Goal: Find specific fact: Find specific fact

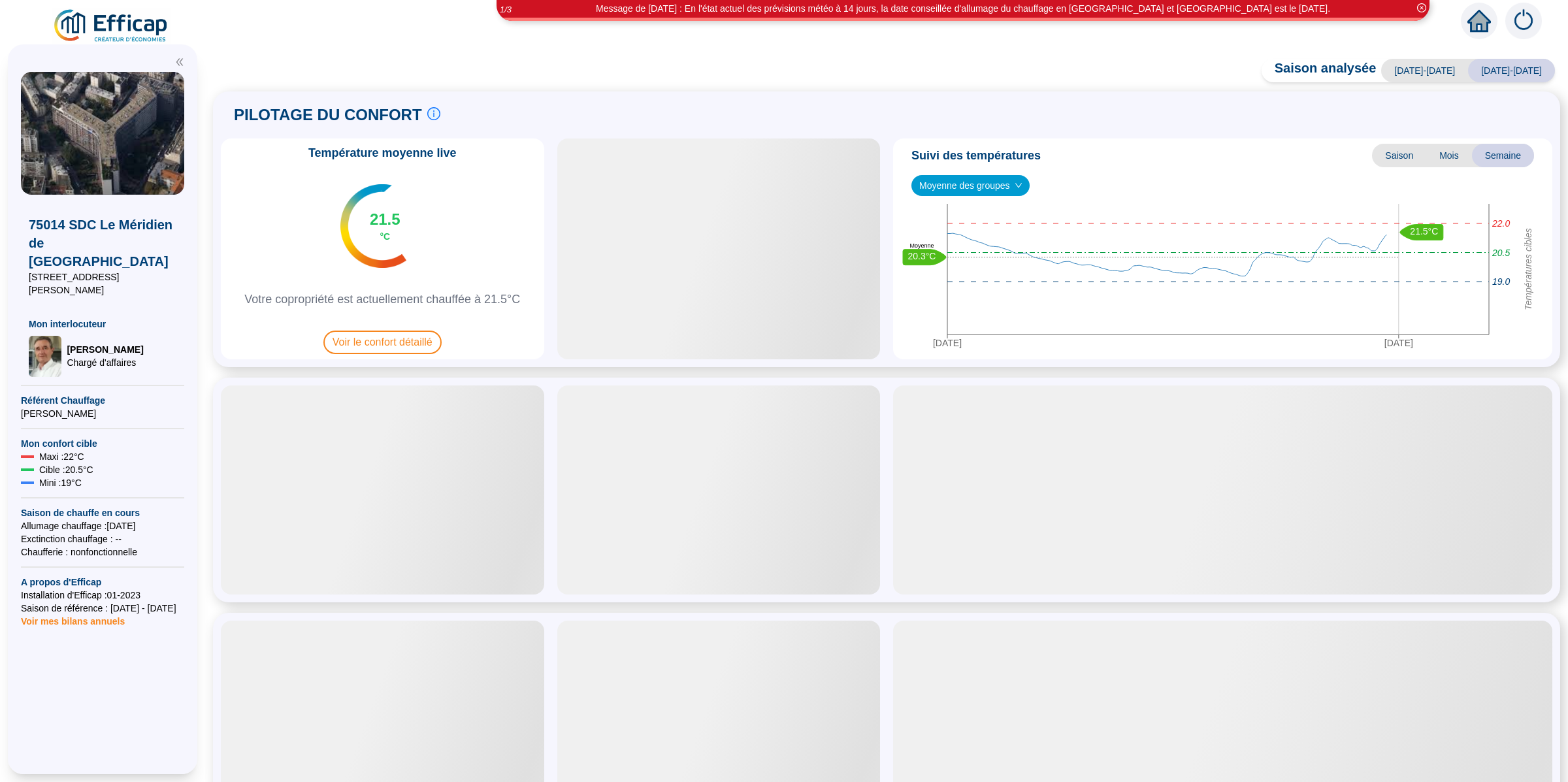
click at [1515, 28] on img at bounding box center [1523, 21] width 37 height 37
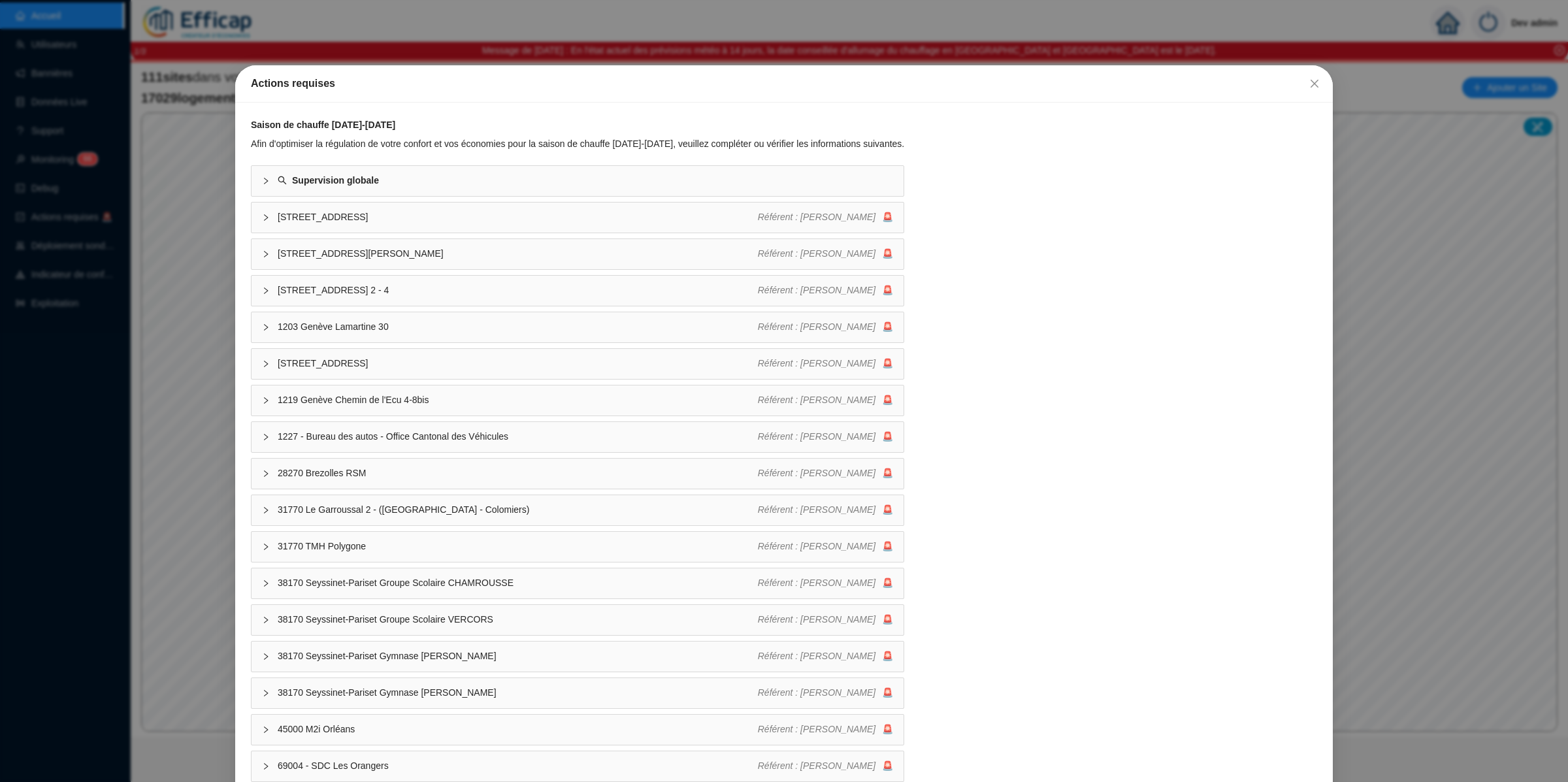
drag, startPoint x: 1303, startPoint y: 79, endPoint x: 1209, endPoint y: 87, distance: 94.3
click at [1309, 80] on icon "close" at bounding box center [1314, 84] width 10 height 10
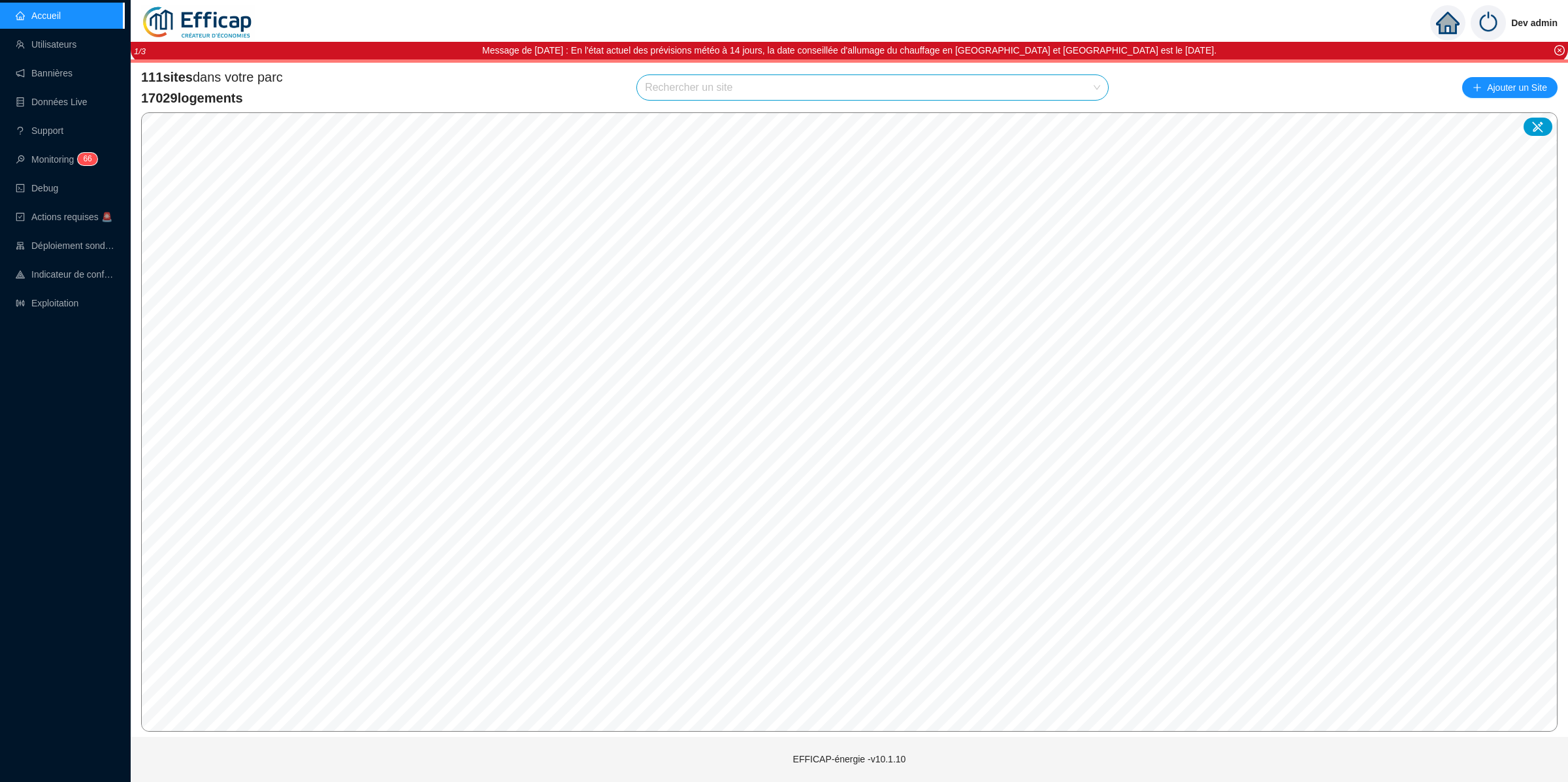
click at [1007, 95] on input "search" at bounding box center [867, 87] width 443 height 25
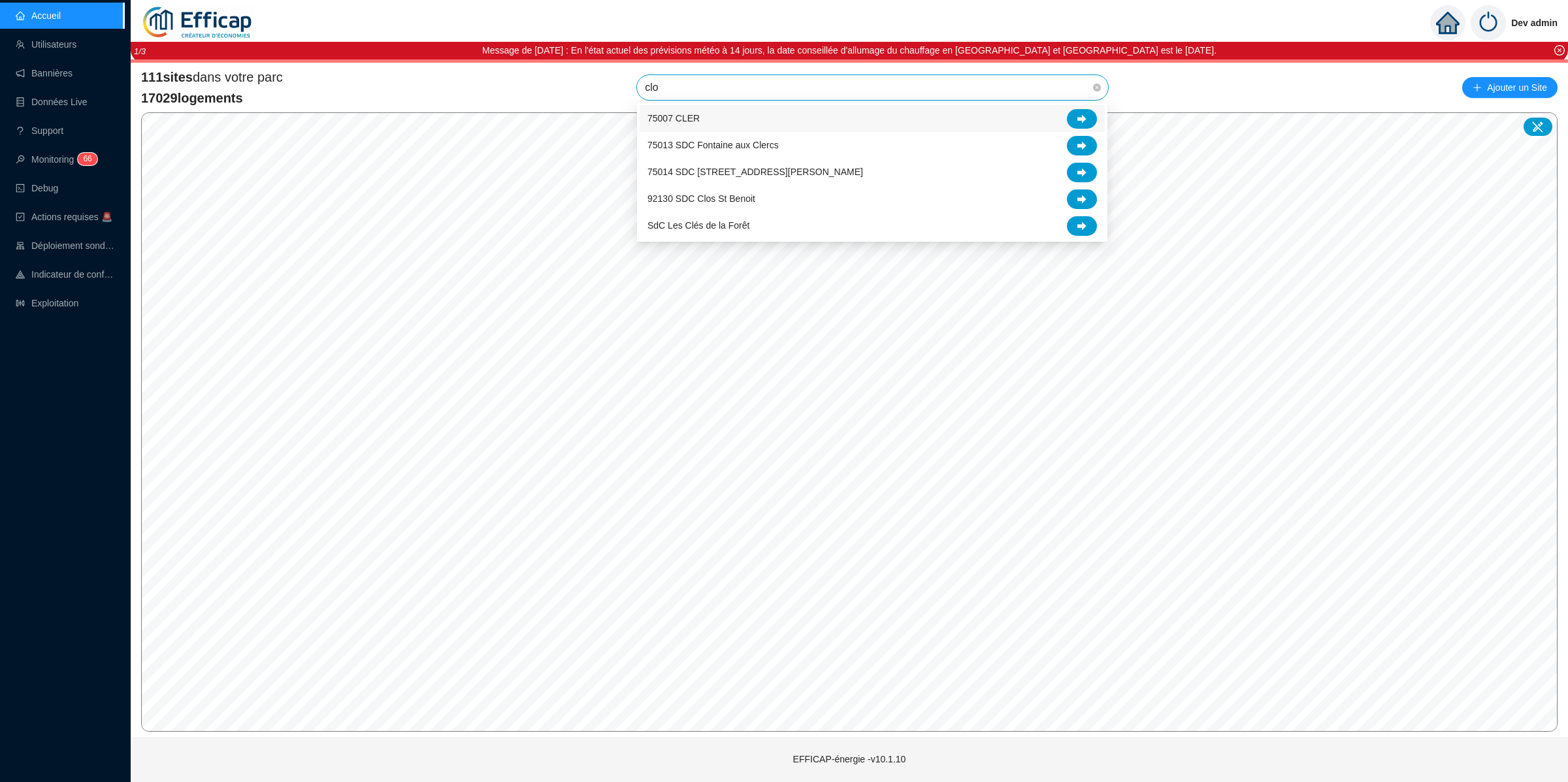
type input "clos"
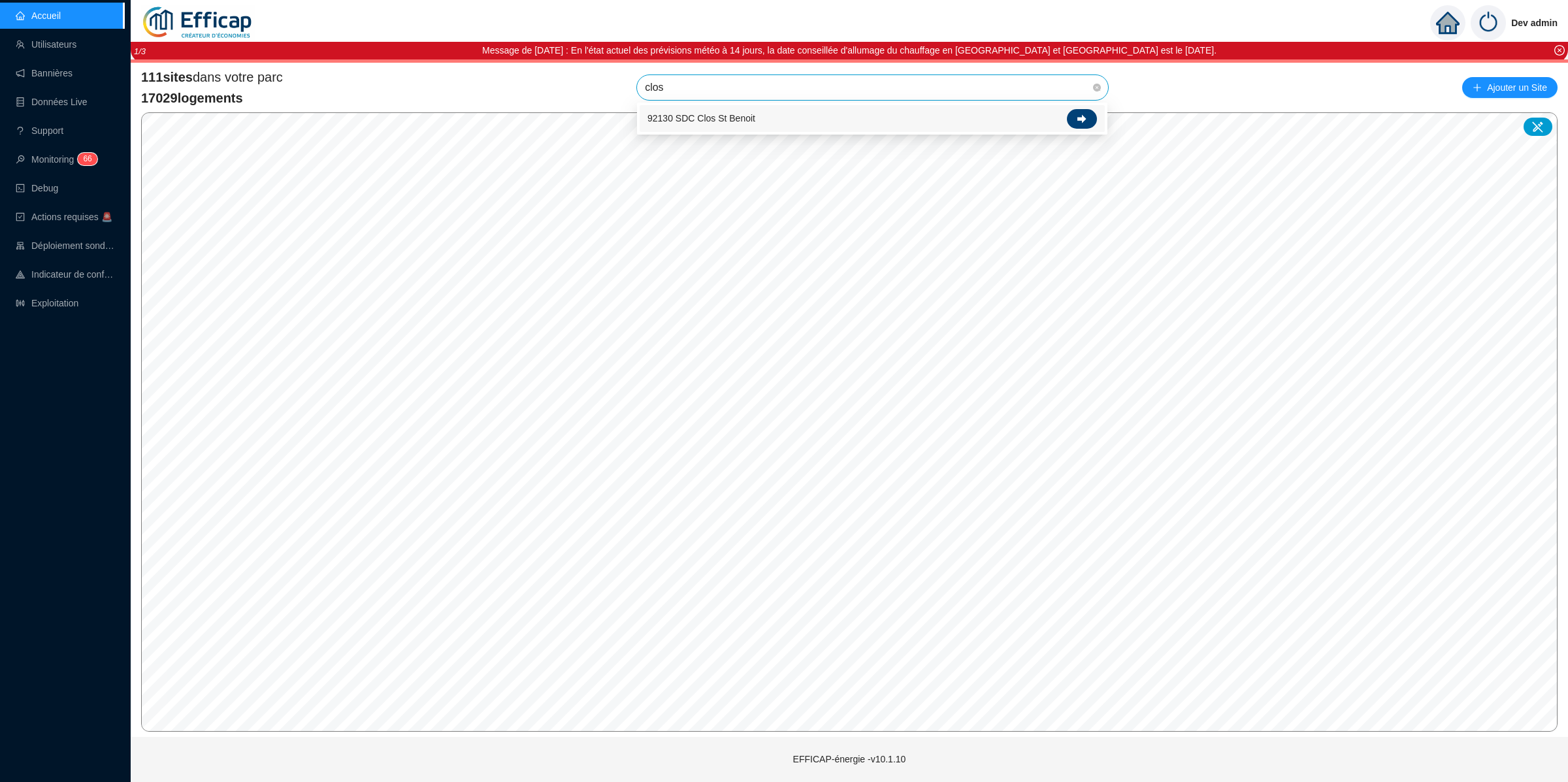
click at [1076, 115] on div at bounding box center [1082, 119] width 30 height 20
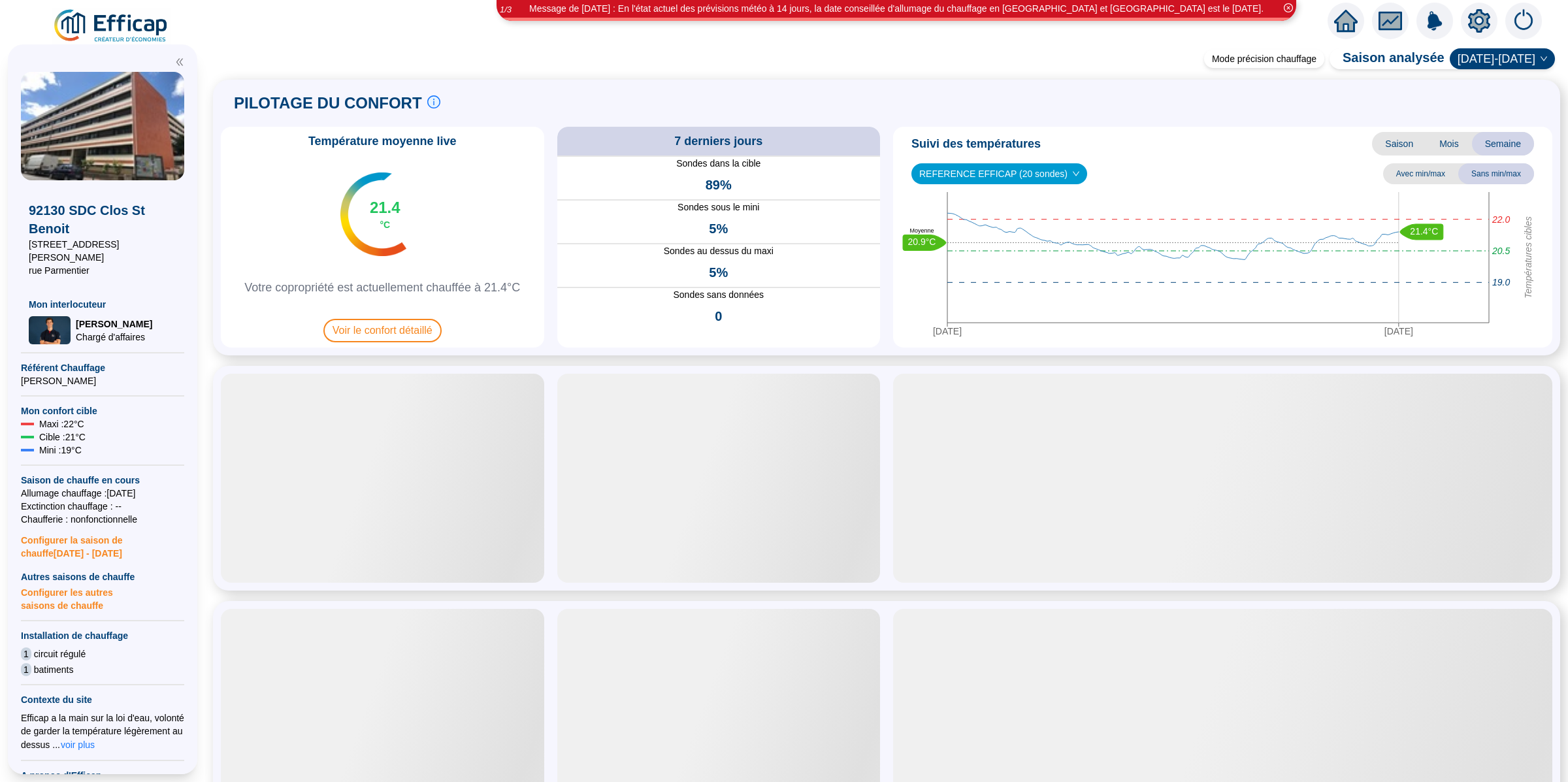
click at [1482, 14] on icon "setting" at bounding box center [1479, 20] width 22 height 21
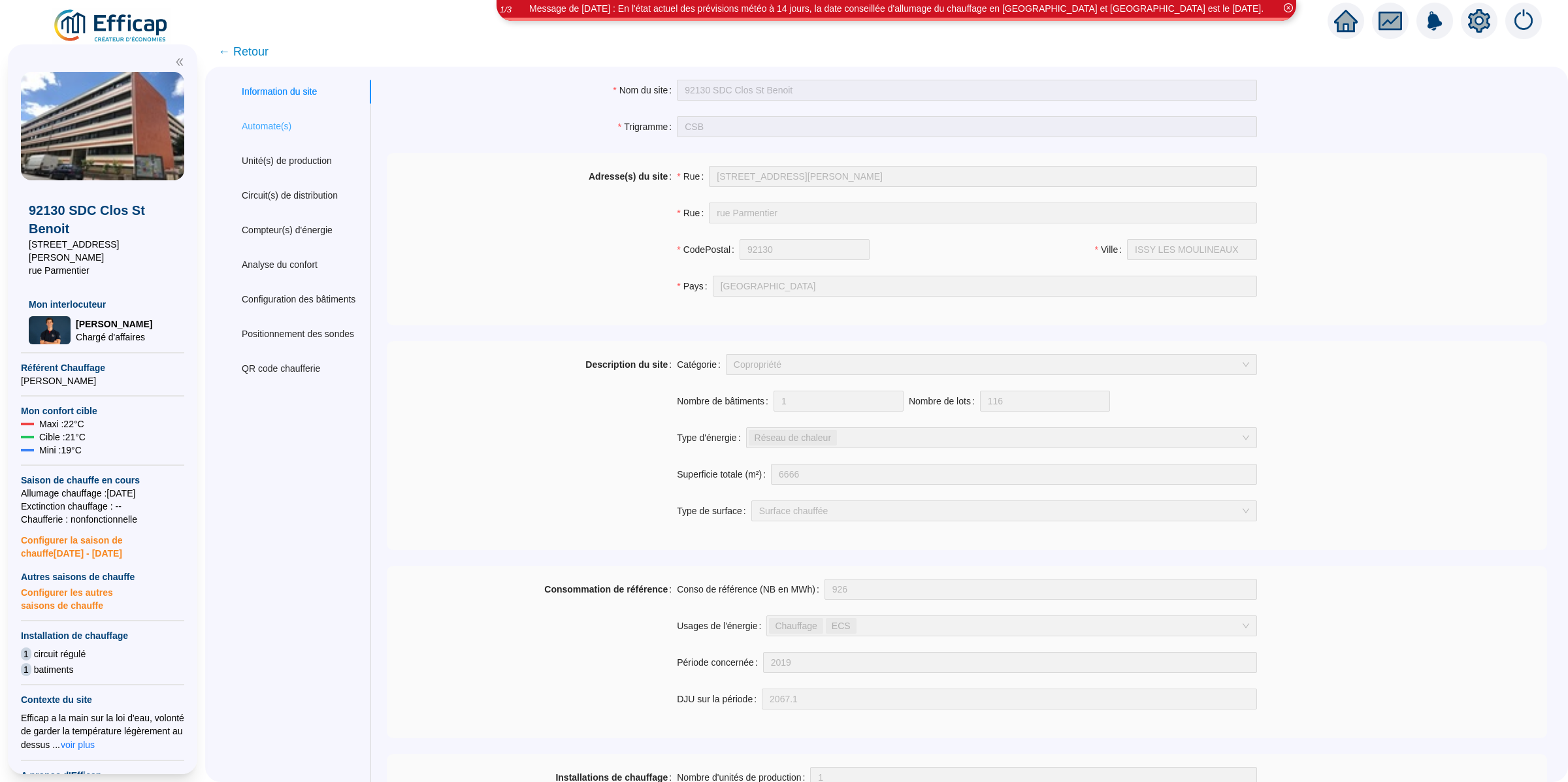
click at [316, 124] on div "Automate(s)" at bounding box center [298, 126] width 145 height 24
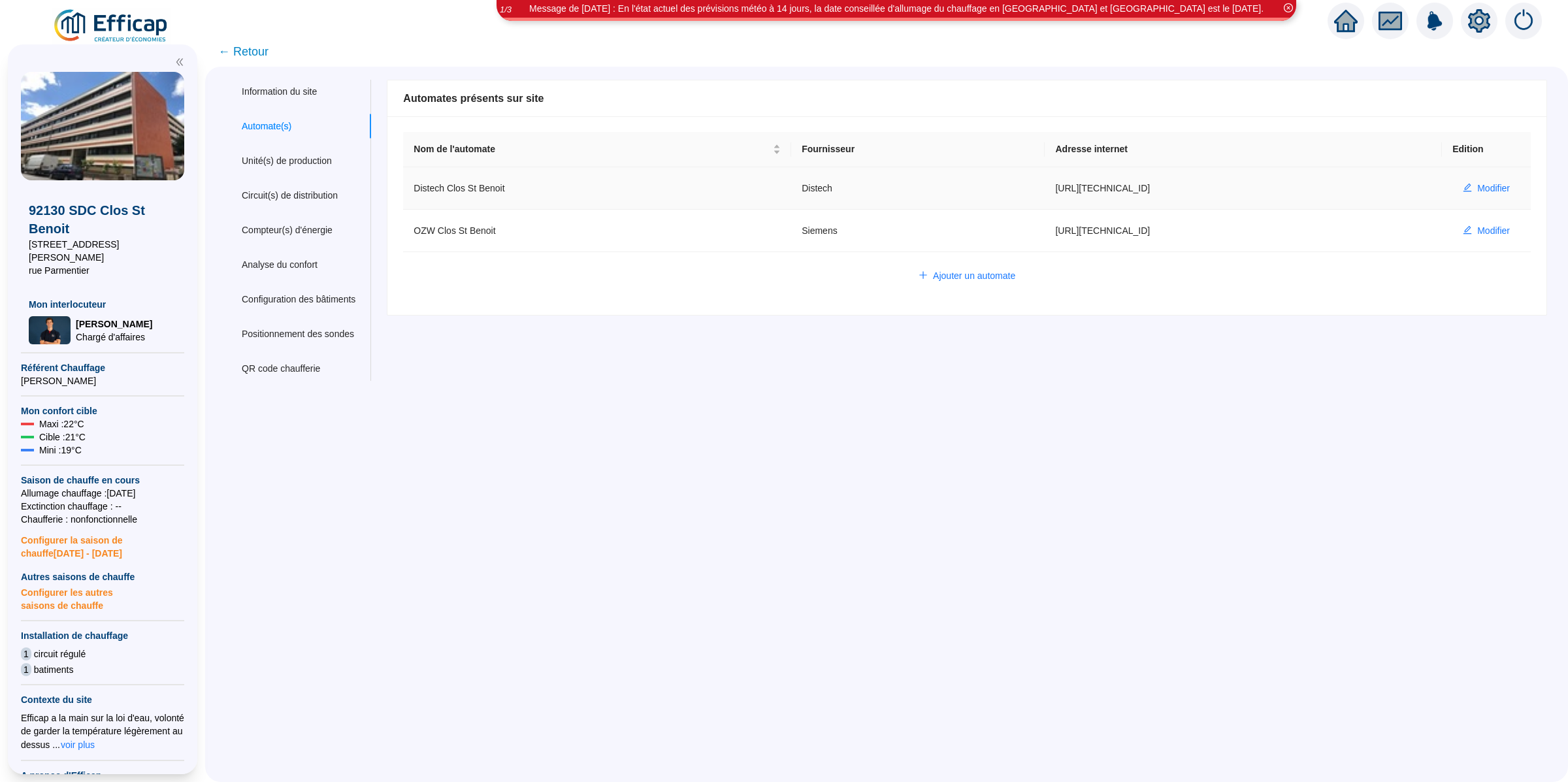
drag, startPoint x: 1094, startPoint y: 193, endPoint x: 1037, endPoint y: 195, distance: 57.0
click at [1045, 194] on td "https://86.247.87.7:5001" at bounding box center [1243, 188] width 397 height 43
copy td "https://86.247.87.7:5001"
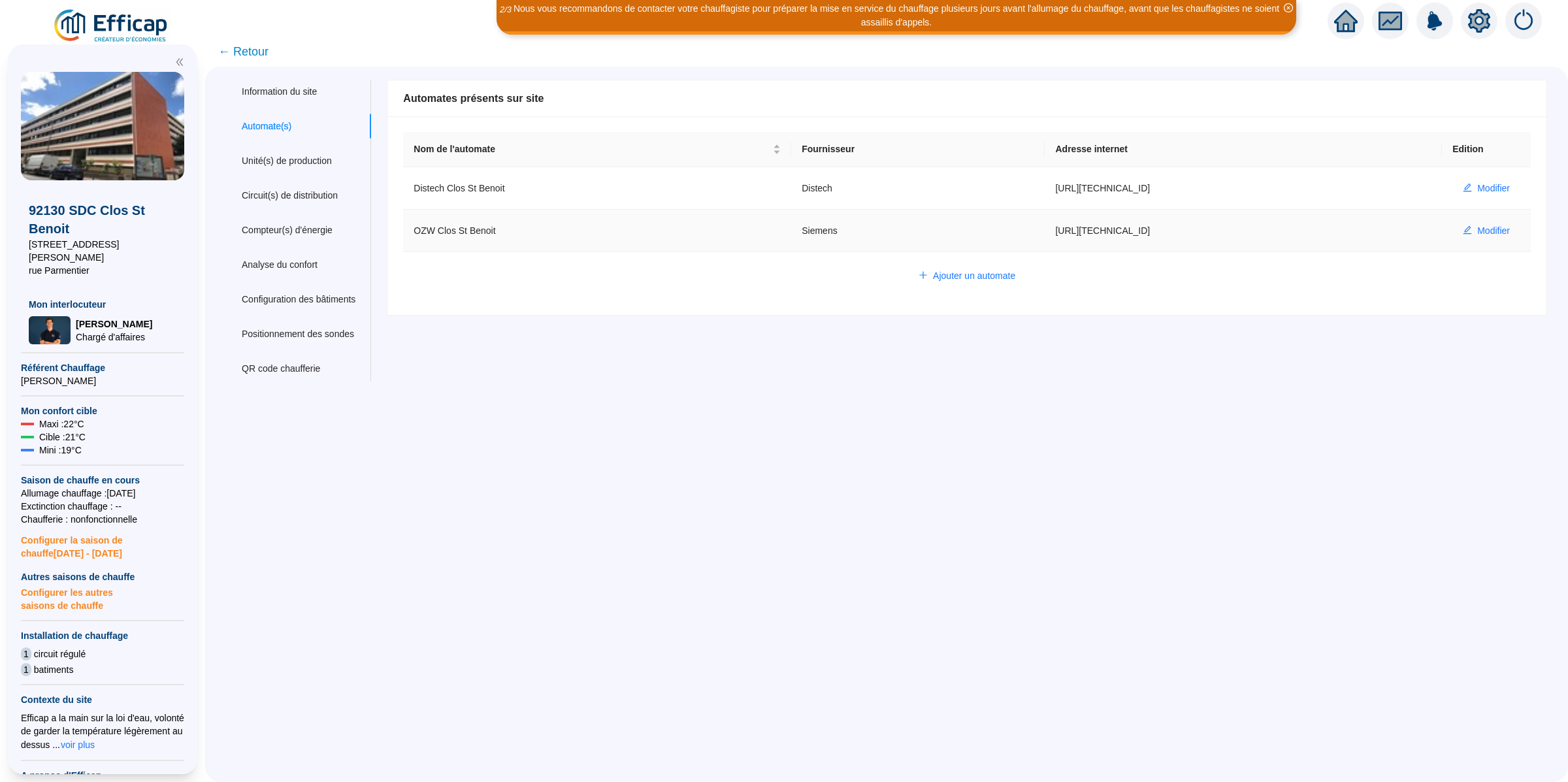
drag, startPoint x: 1125, startPoint y: 233, endPoint x: 1036, endPoint y: 229, distance: 89.1
click at [1045, 229] on td "https://86.247.87.7:5002" at bounding box center [1243, 231] width 397 height 43
copy td "https://86.247.87.7:5002"
